Goal: Use online tool/utility: Utilize a website feature to perform a specific function

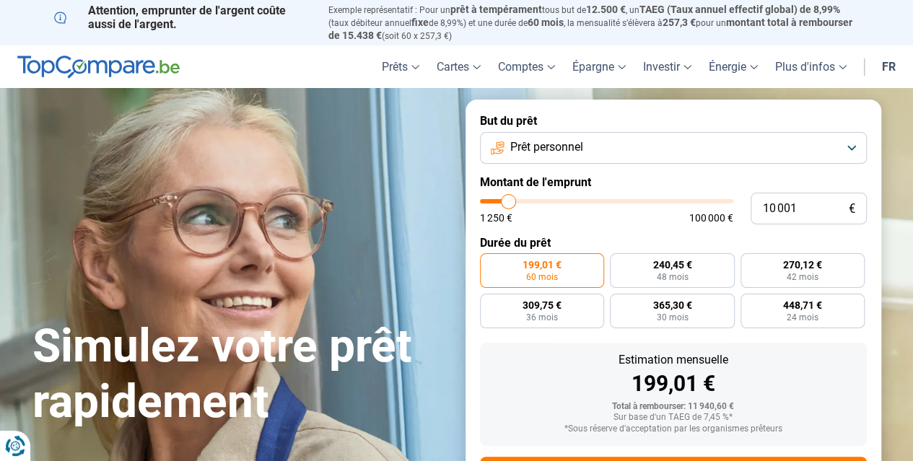
type input "9 750"
type input "9750"
type input "9 250"
type input "9250"
type input "9 000"
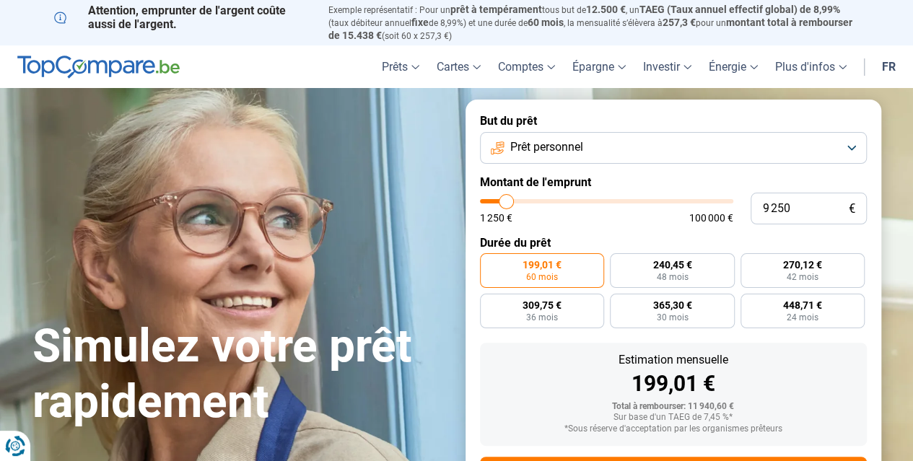
type input "9000"
type input "8 500"
type input "8500"
type input "8 000"
type input "8000"
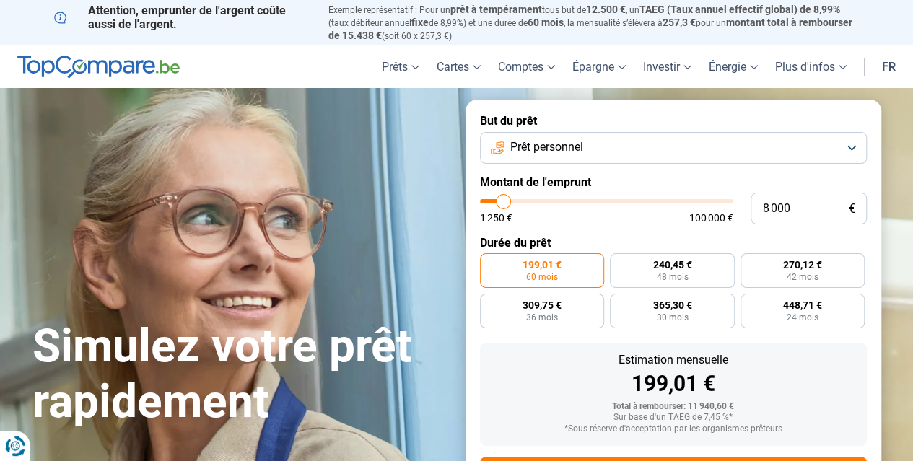
type input "7 250"
type input "7250"
type input "7 000"
type input "7000"
type input "6 750"
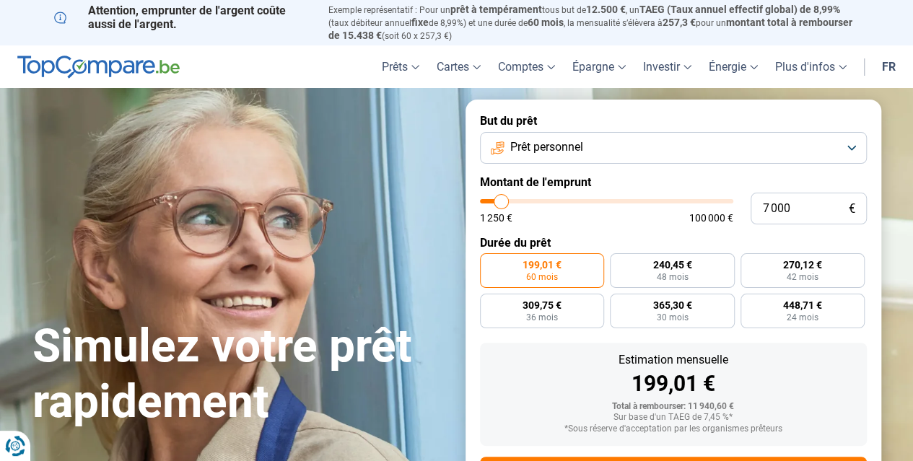
type input "6750"
type input "6 500"
type input "6500"
type input "6 250"
type input "6250"
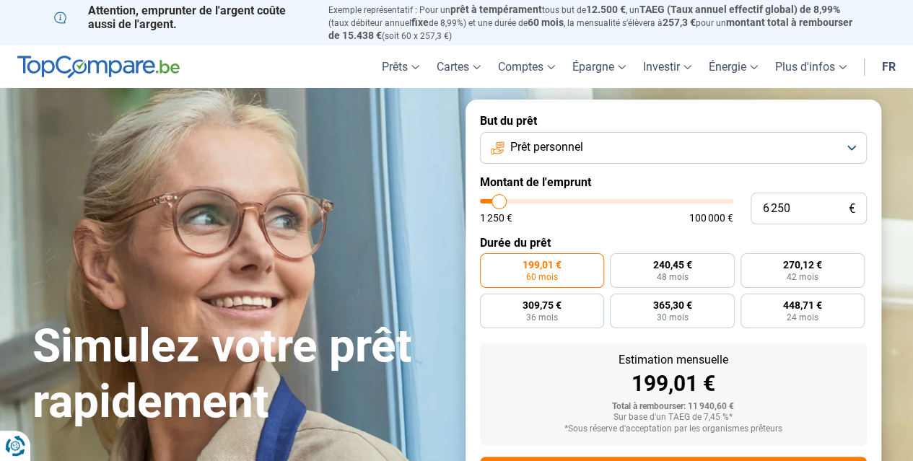
type input "6 000"
type input "6000"
type input "5 750"
type input "5750"
type input "5 500"
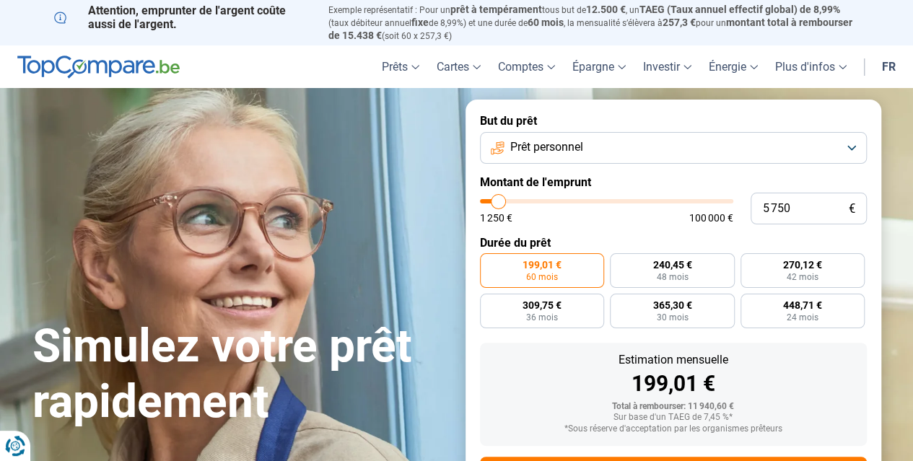
type input "5500"
type input "5 250"
type input "5250"
type input "4 750"
type input "4750"
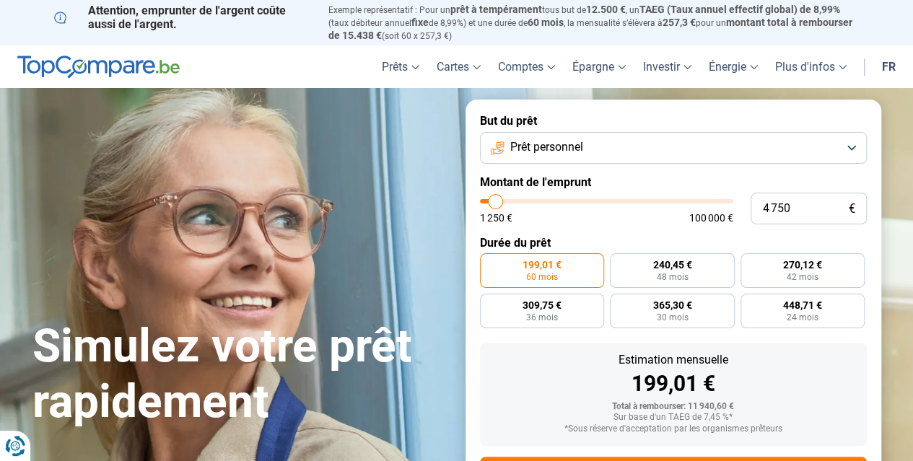
type input "4 250"
type input "4250"
type input "4 000"
type input "4000"
type input "3 500"
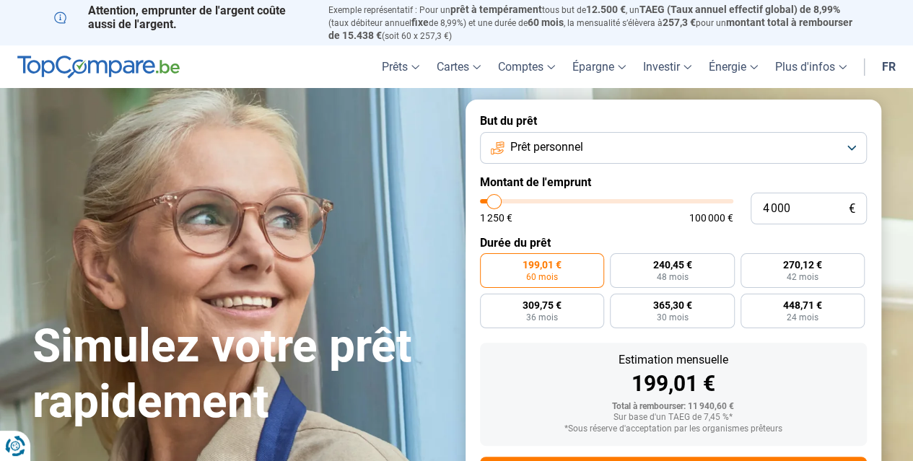
type input "3500"
type input "3 250"
type input "3250"
type input "3 000"
type input "3000"
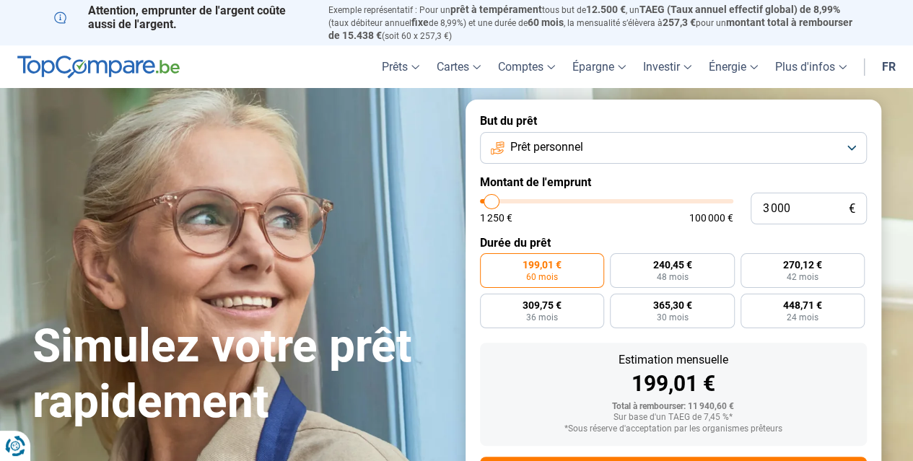
type input "2 250"
type input "2250"
type input "1 750"
type input "1750"
type input "1 250"
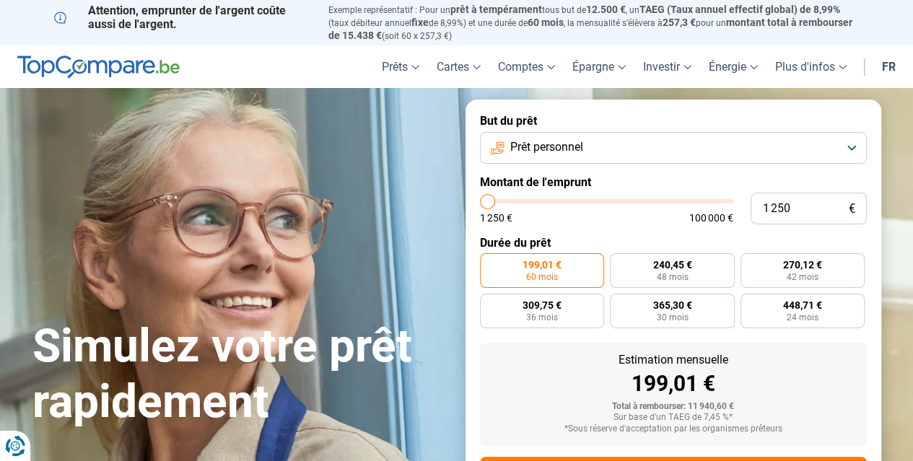
drag, startPoint x: 509, startPoint y: 203, endPoint x: 472, endPoint y: 205, distance: 36.9
type input "1250"
click at [480, 204] on input "range" at bounding box center [606, 201] width 253 height 4
radio input "true"
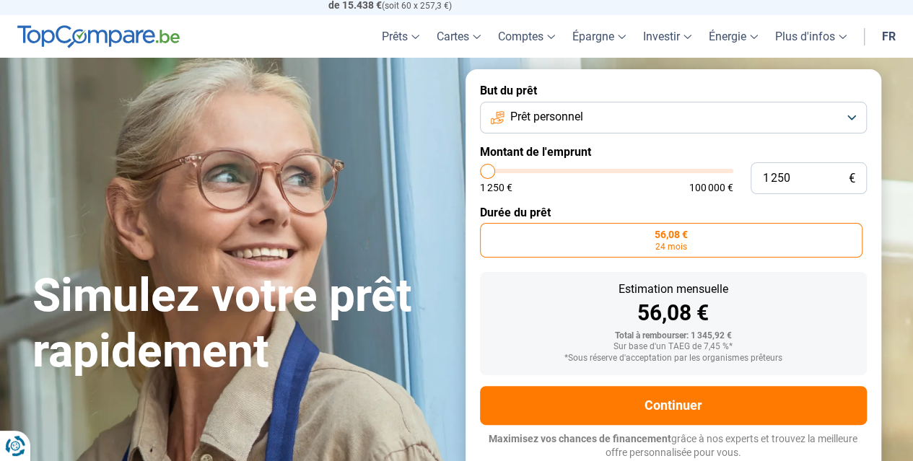
scroll to position [31, 0]
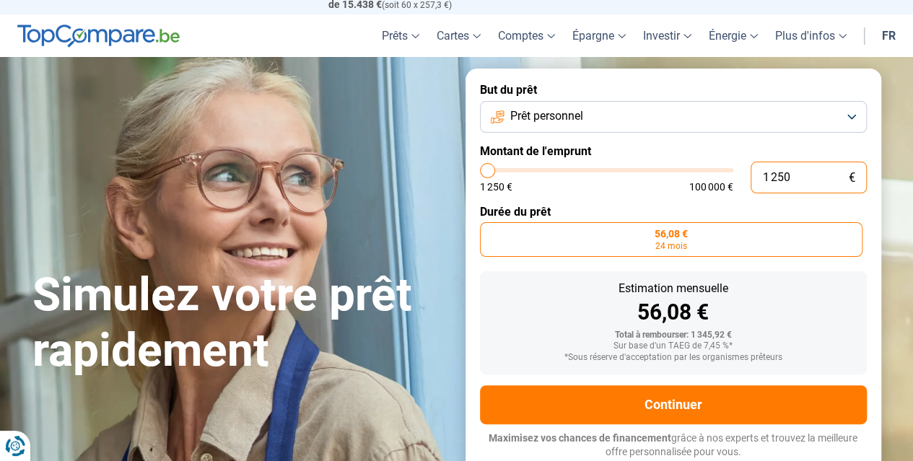
click at [796, 181] on input "1 250" at bounding box center [809, 178] width 116 height 32
type input "125"
type input "1250"
type input "12"
type input "1250"
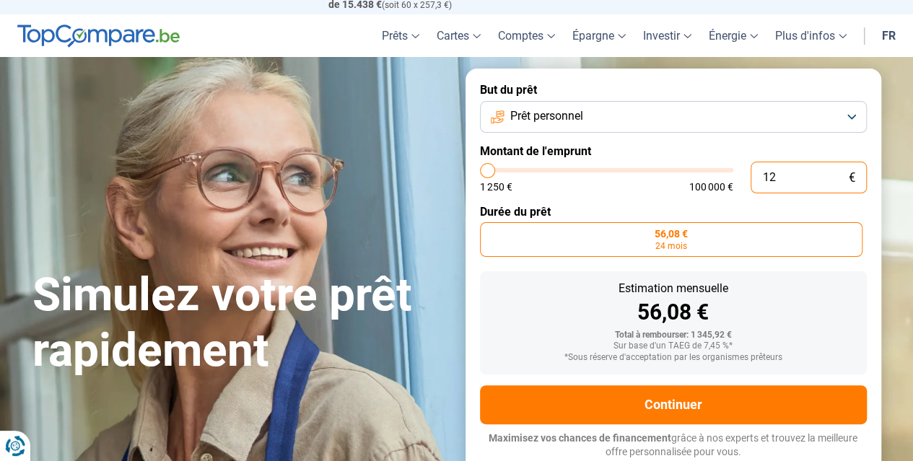
type input "1"
type input "1250"
type input "10"
type input "1250"
type input "100"
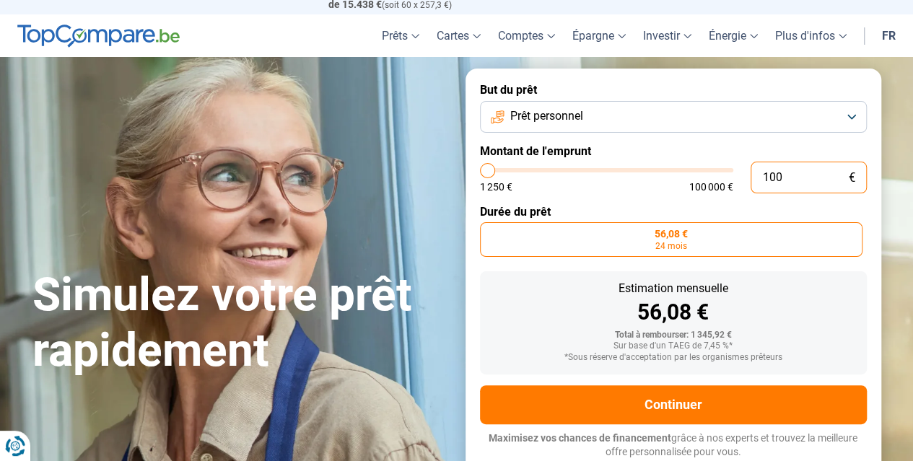
type input "1250"
type input "1 000"
type input "1250"
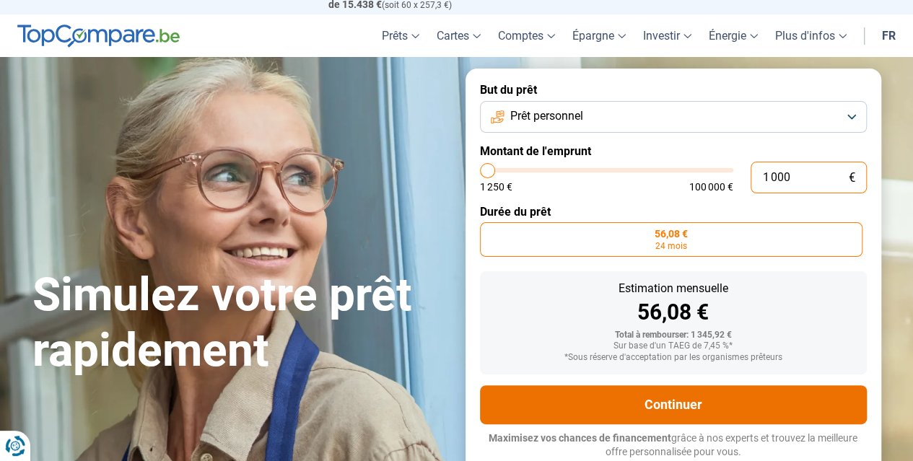
type input "1 250"
type input "1250"
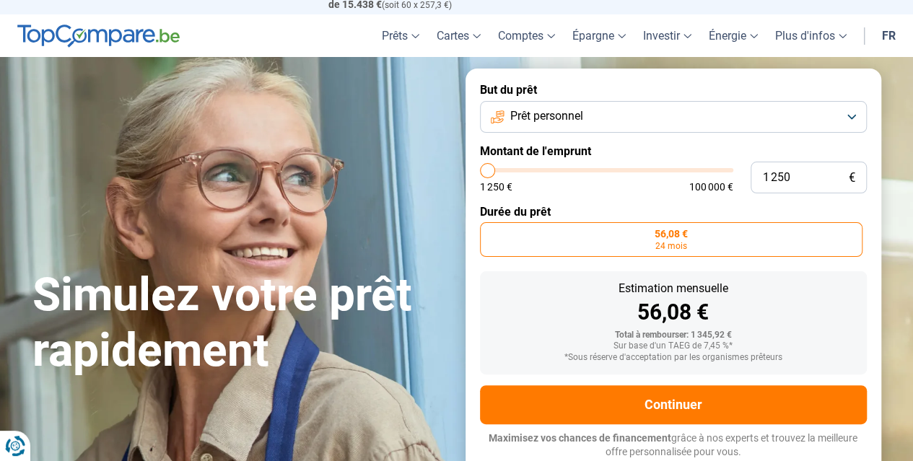
click at [849, 113] on button "Prêt personnel" at bounding box center [673, 117] width 387 height 32
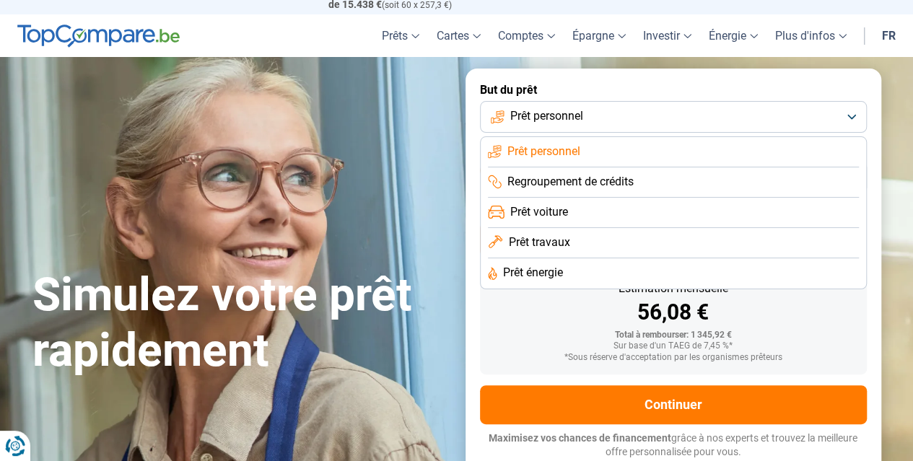
click at [849, 113] on button "Prêt personnel" at bounding box center [673, 117] width 387 height 32
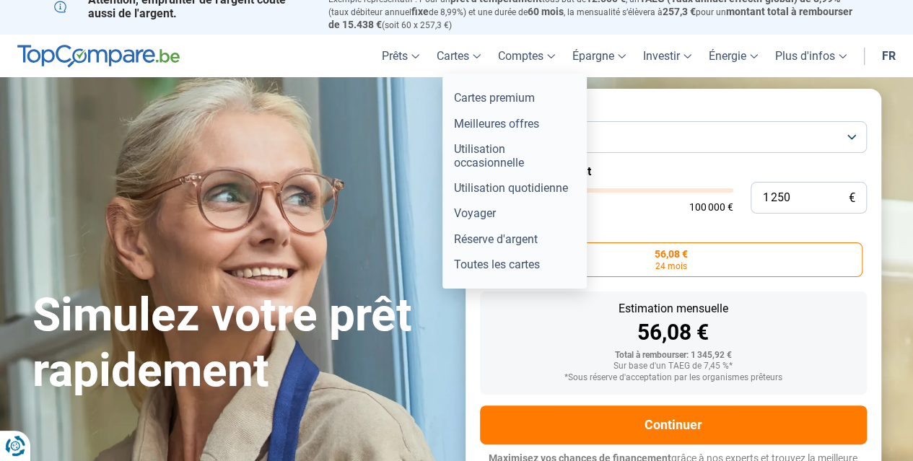
scroll to position [0, 0]
